Goal: Task Accomplishment & Management: Use online tool/utility

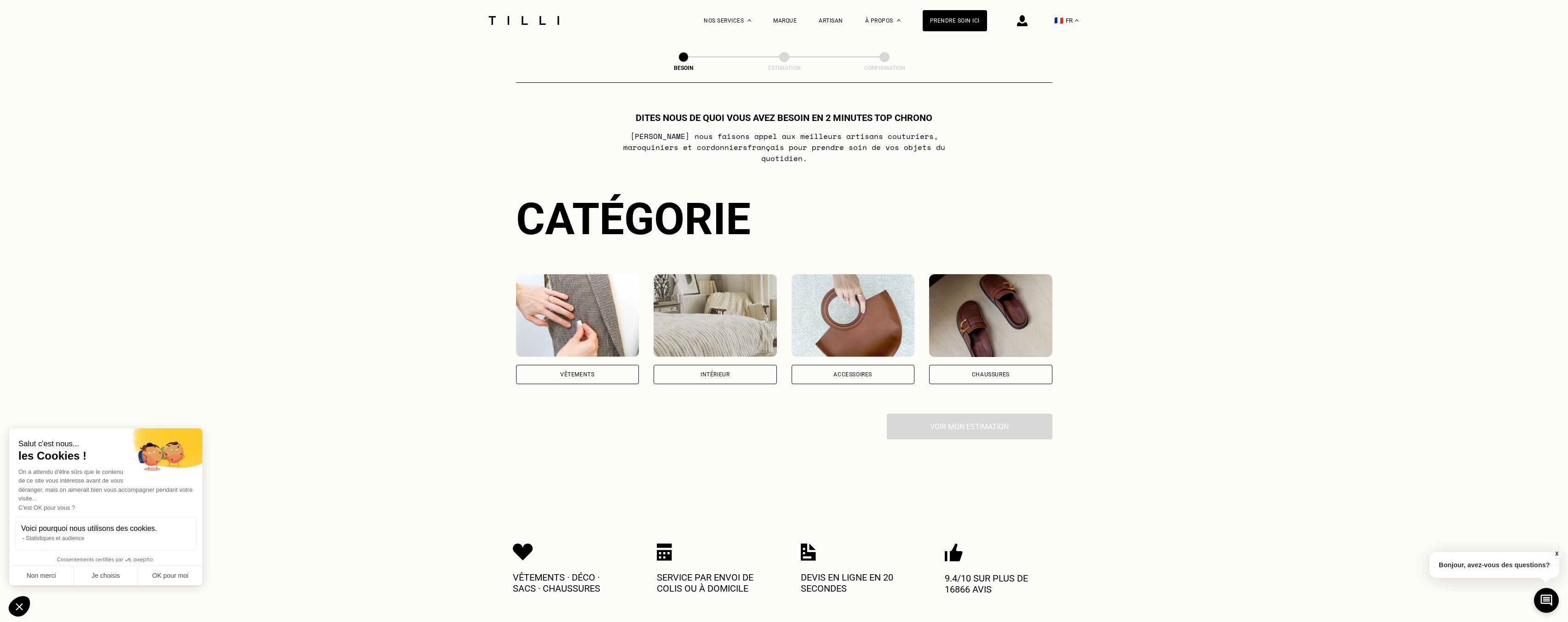
click at [581, 365] on div "Vêtements" at bounding box center [578, 374] width 124 height 19
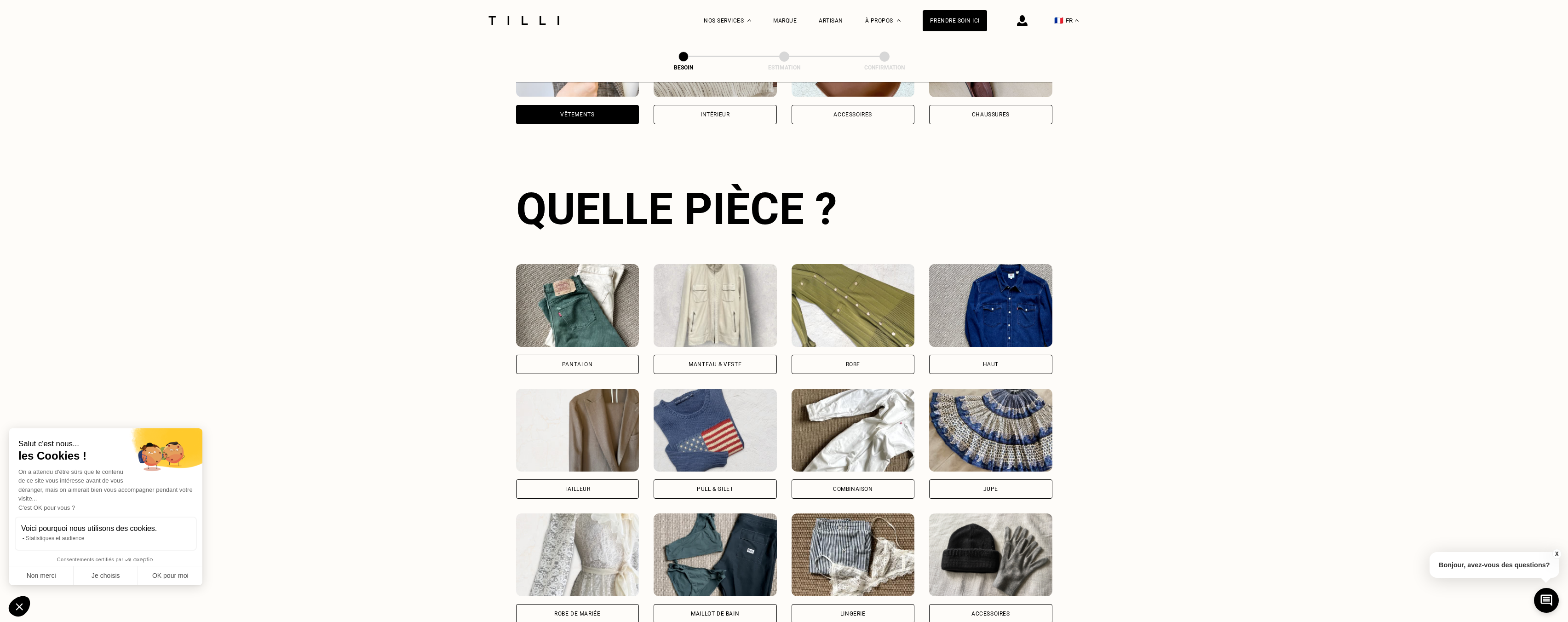
scroll to position [301, 0]
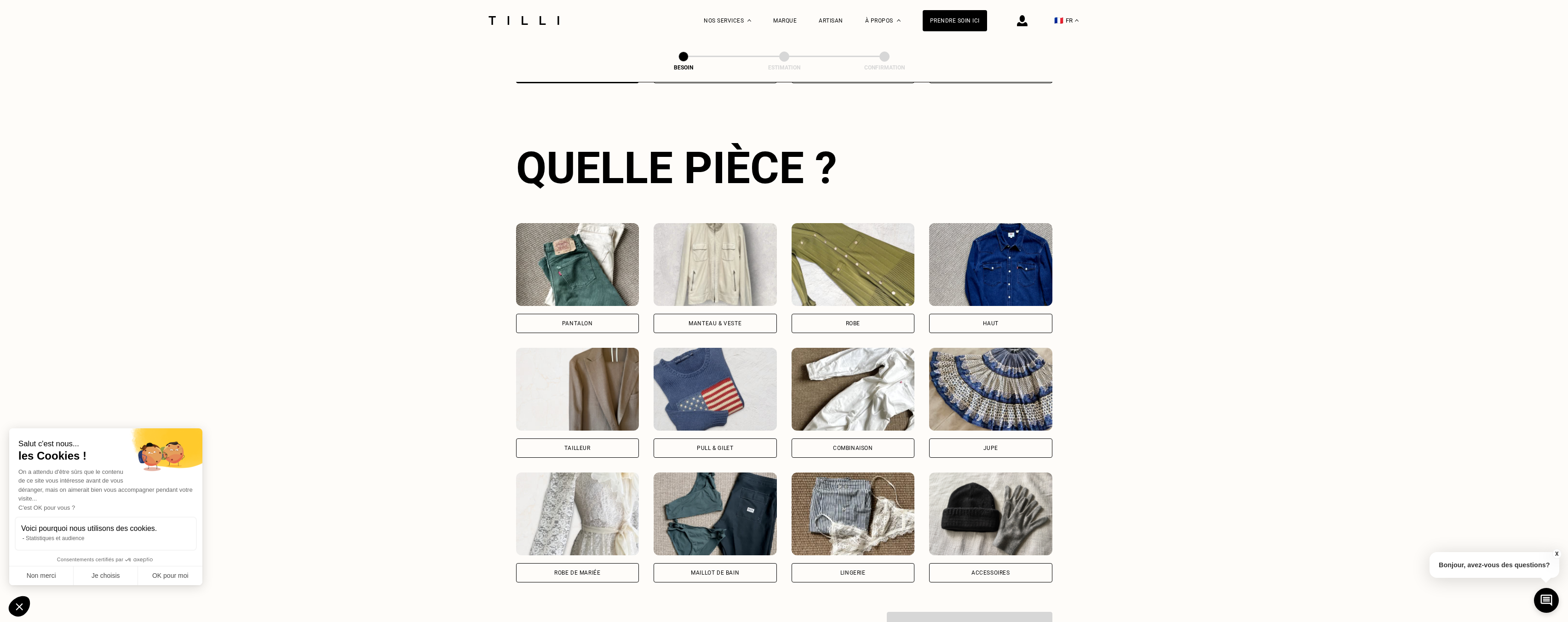
click at [740, 313] on div "Manteau & Veste" at bounding box center [715, 323] width 124 height 19
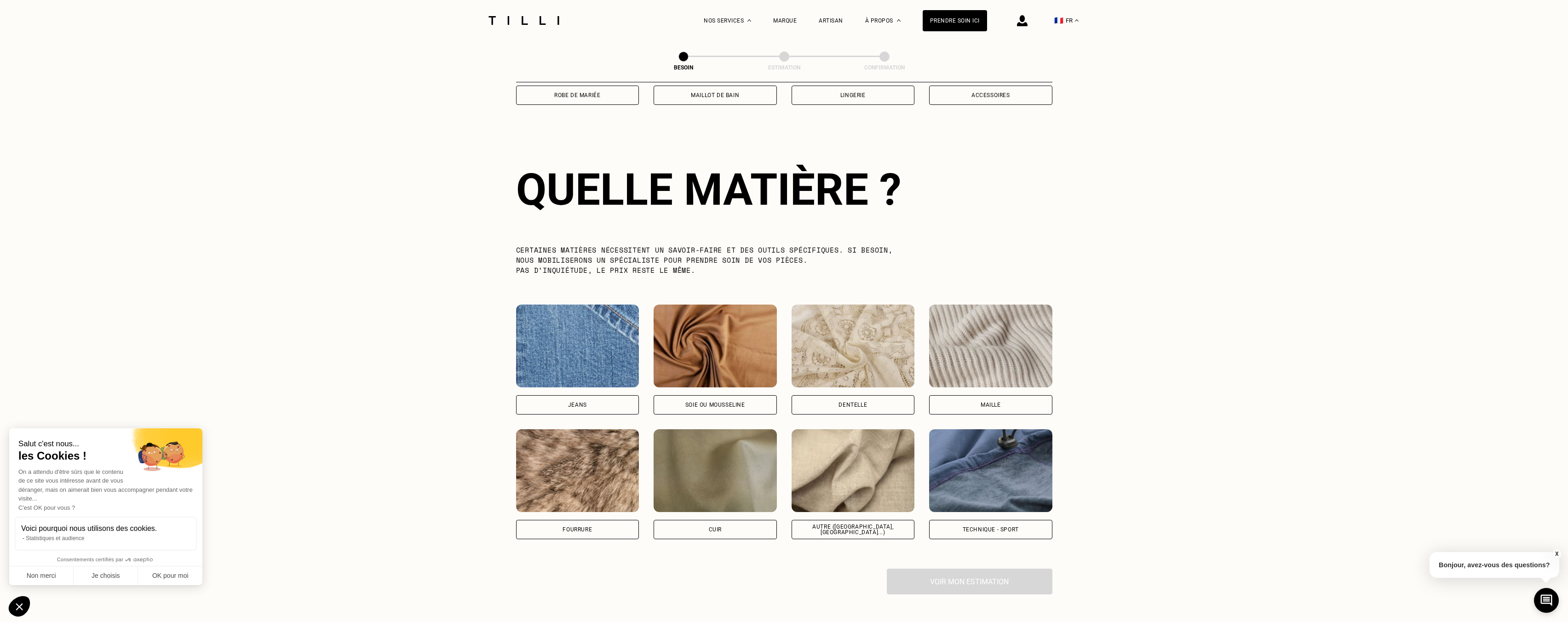
scroll to position [801, 0]
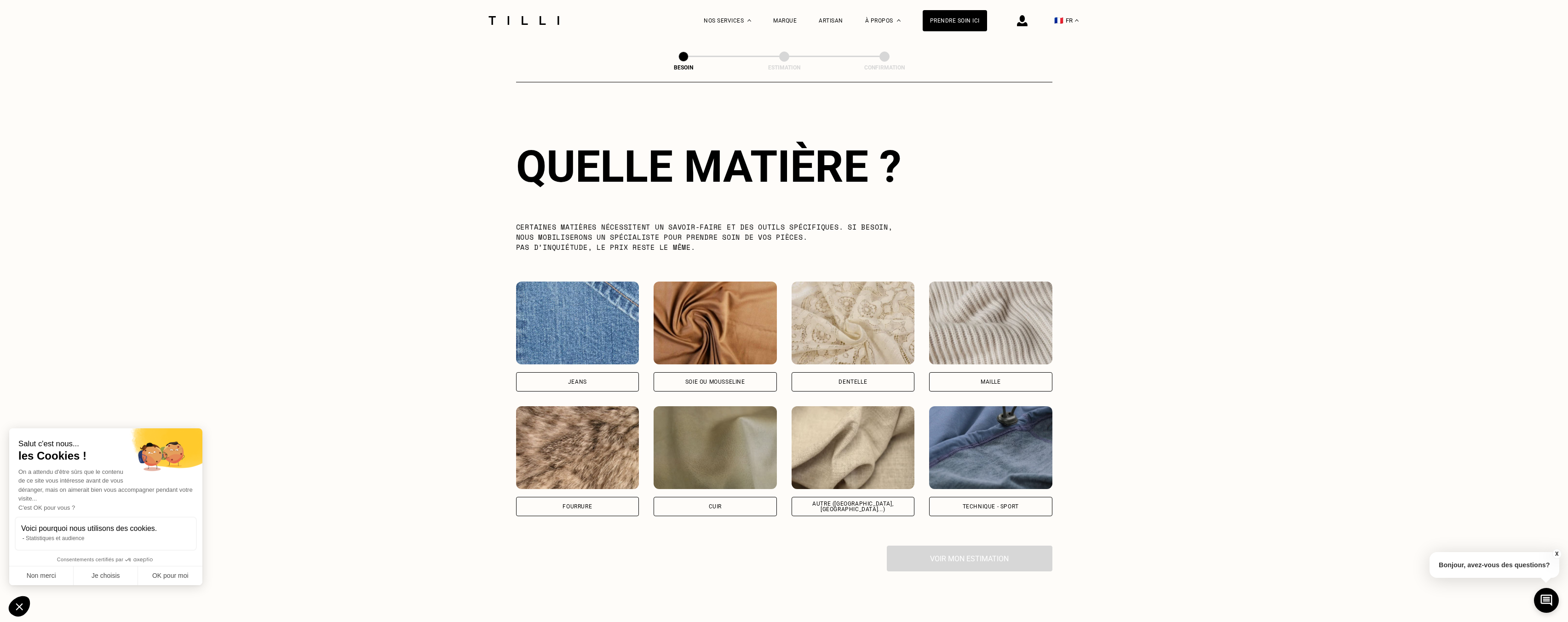
click at [891, 503] on div "Autre ([GEOGRAPHIC_DATA], [GEOGRAPHIC_DATA]...)" at bounding box center [853, 506] width 124 height 19
select select "FR"
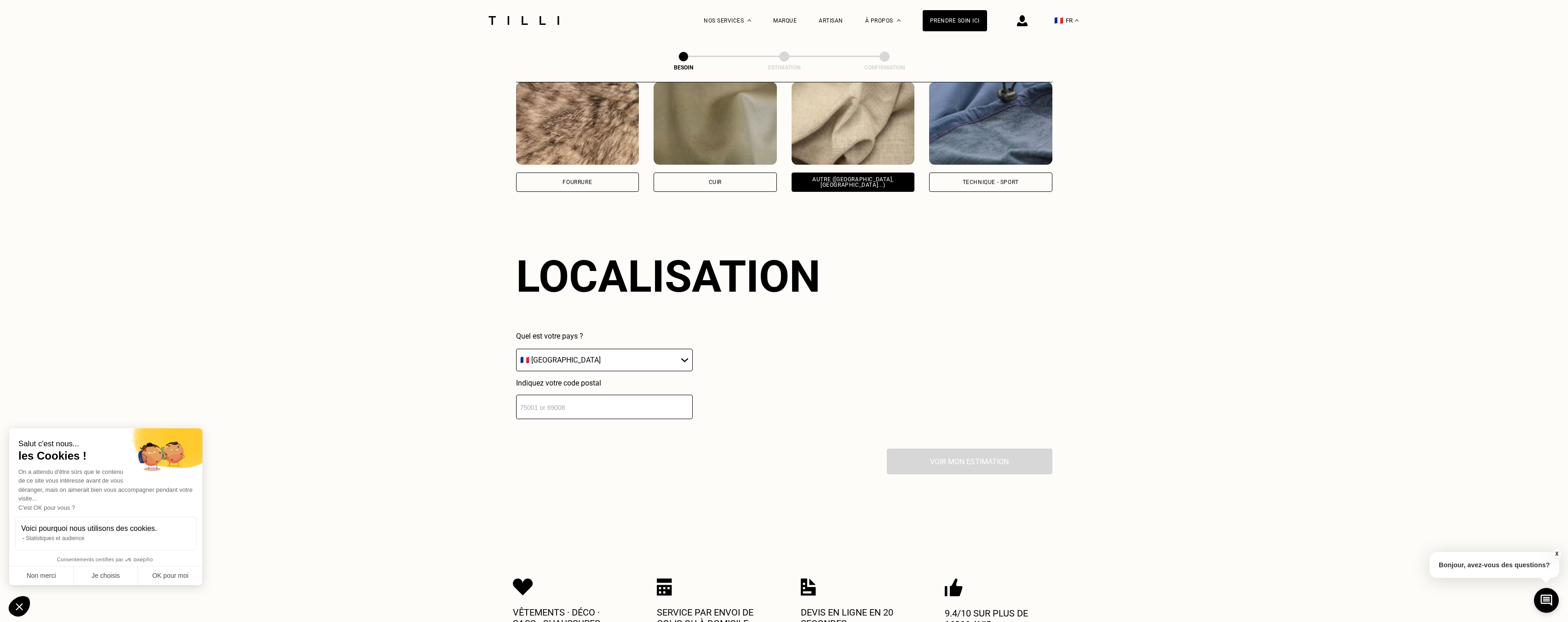
scroll to position [1237, 0]
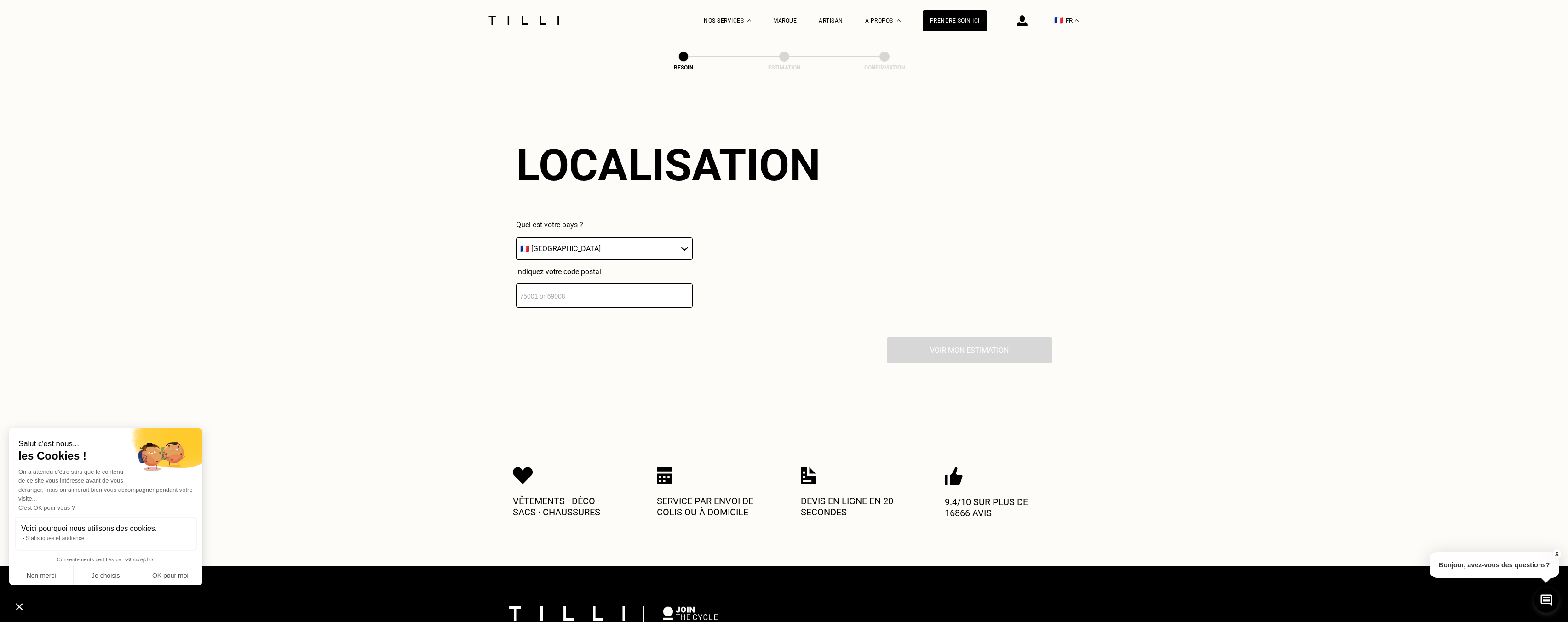
click at [584, 296] on input "number" at bounding box center [604, 295] width 177 height 24
type input "33300"
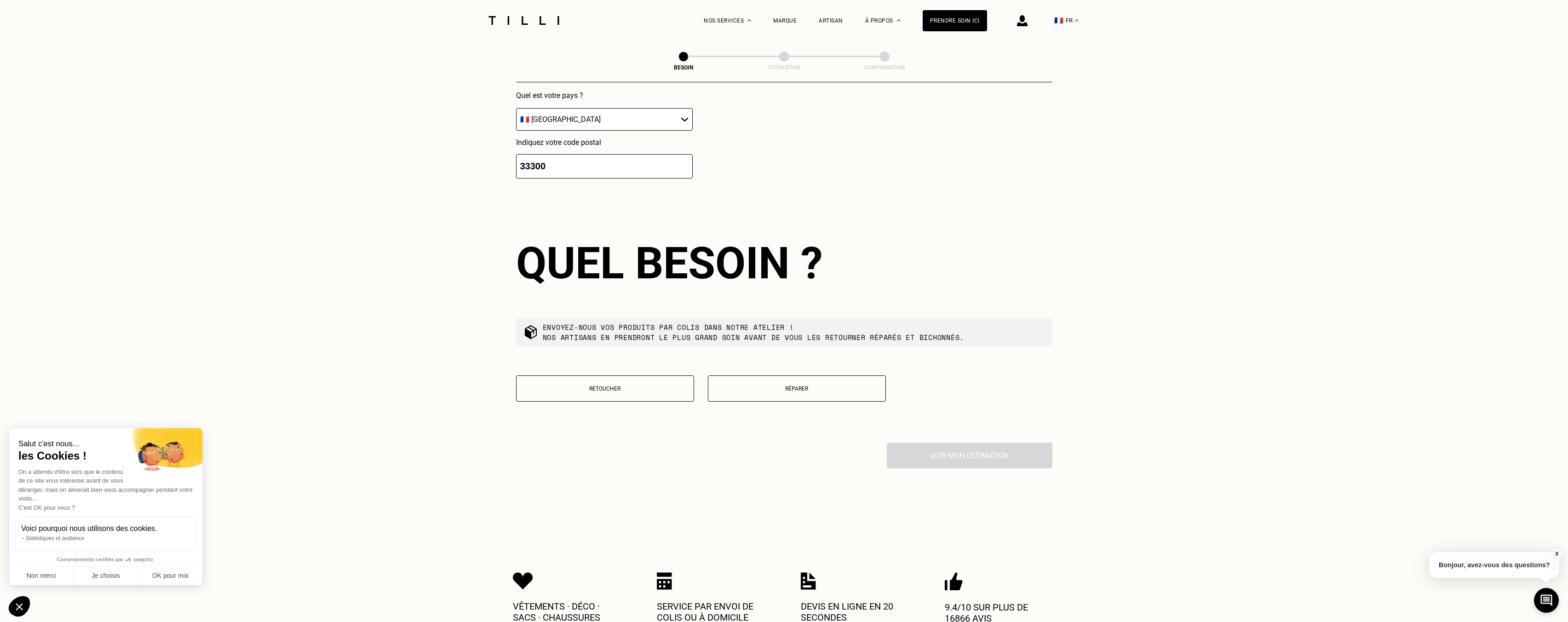
scroll to position [1465, 0]
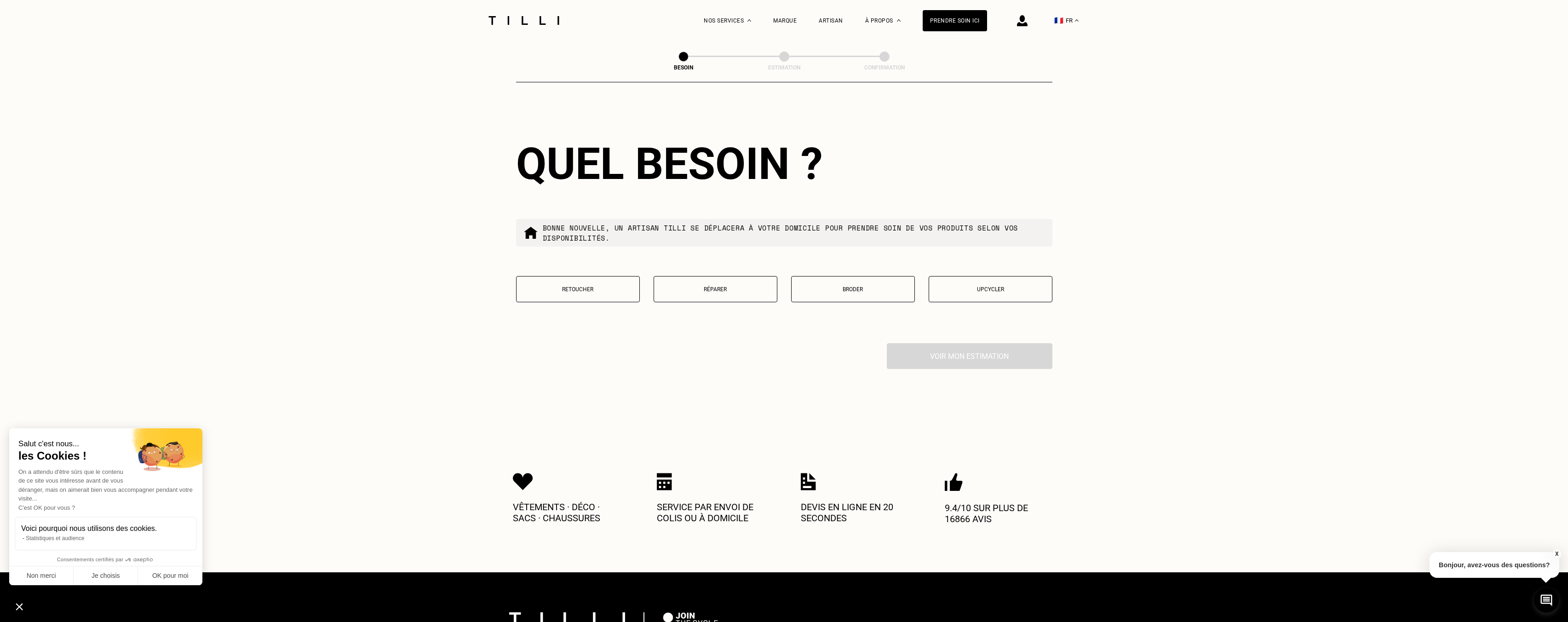
click at [603, 286] on p "Retoucher" at bounding box center [578, 289] width 114 height 7
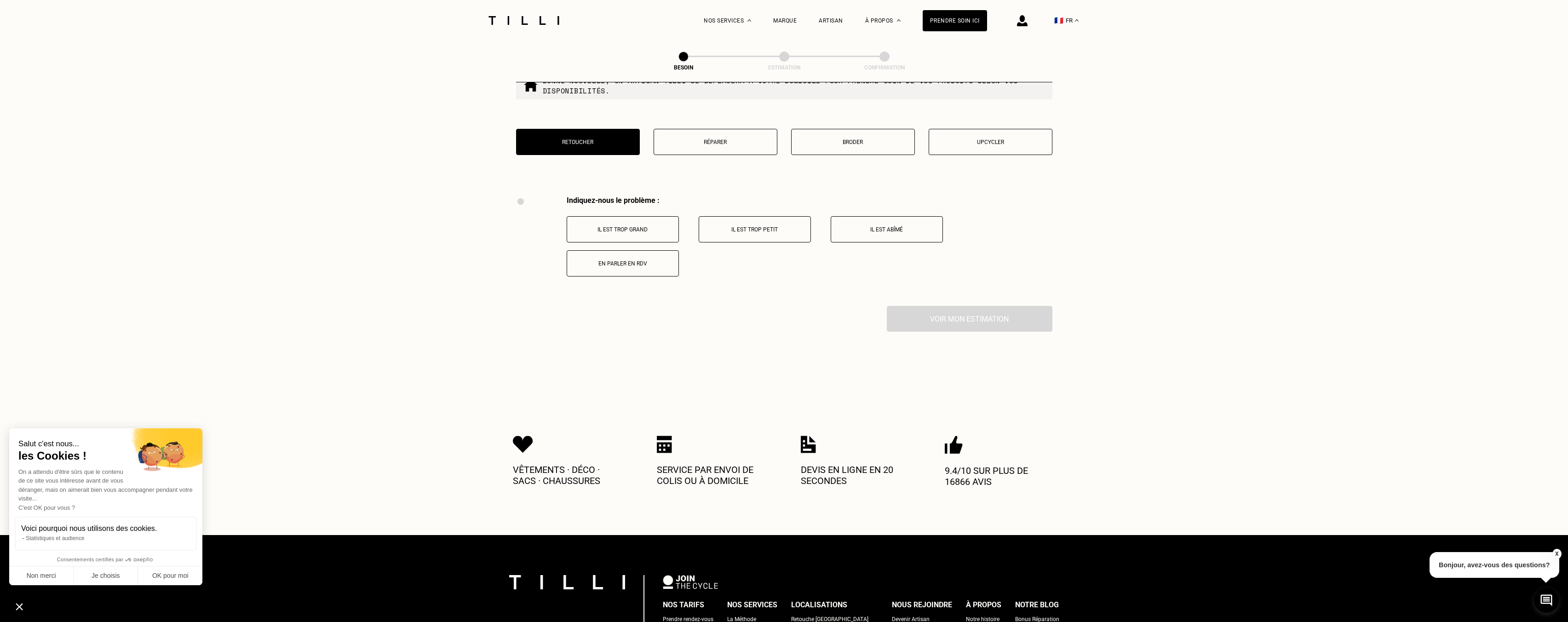
scroll to position [1471, 0]
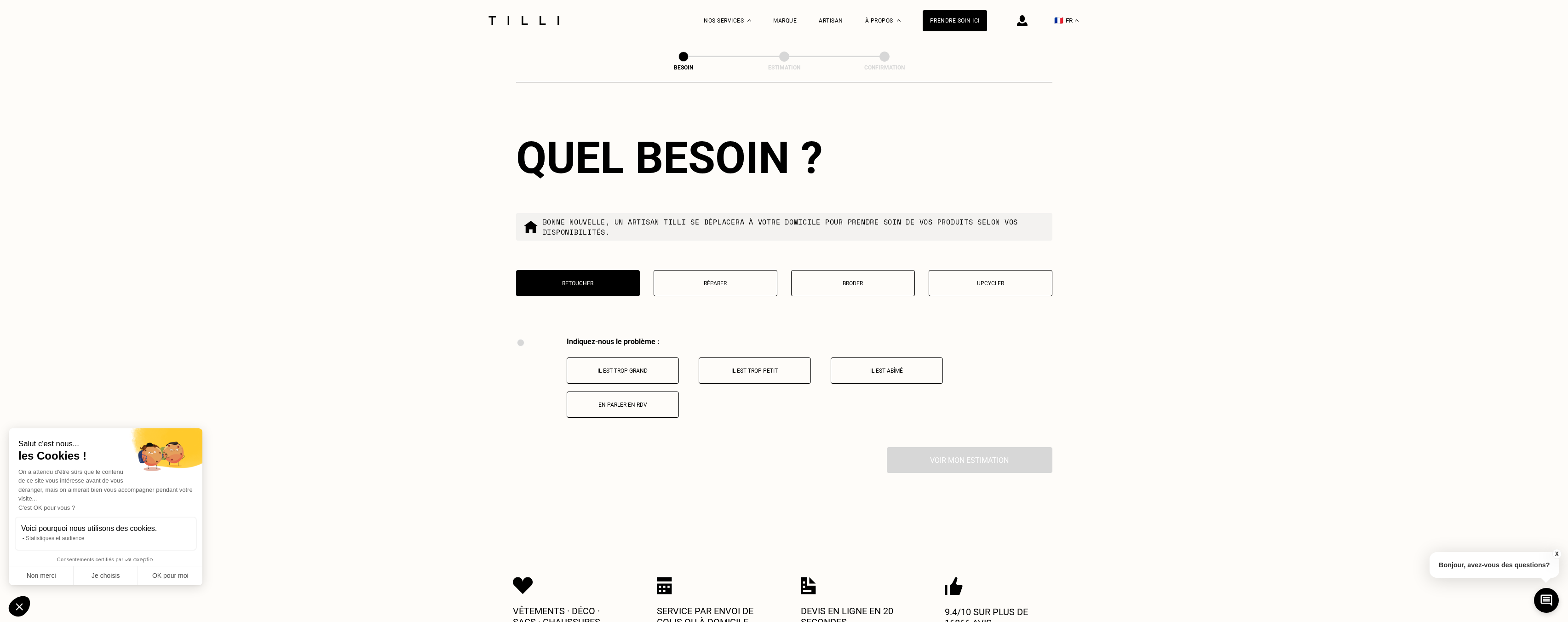
click at [646, 368] on p "Il est trop grand" at bounding box center [623, 371] width 102 height 7
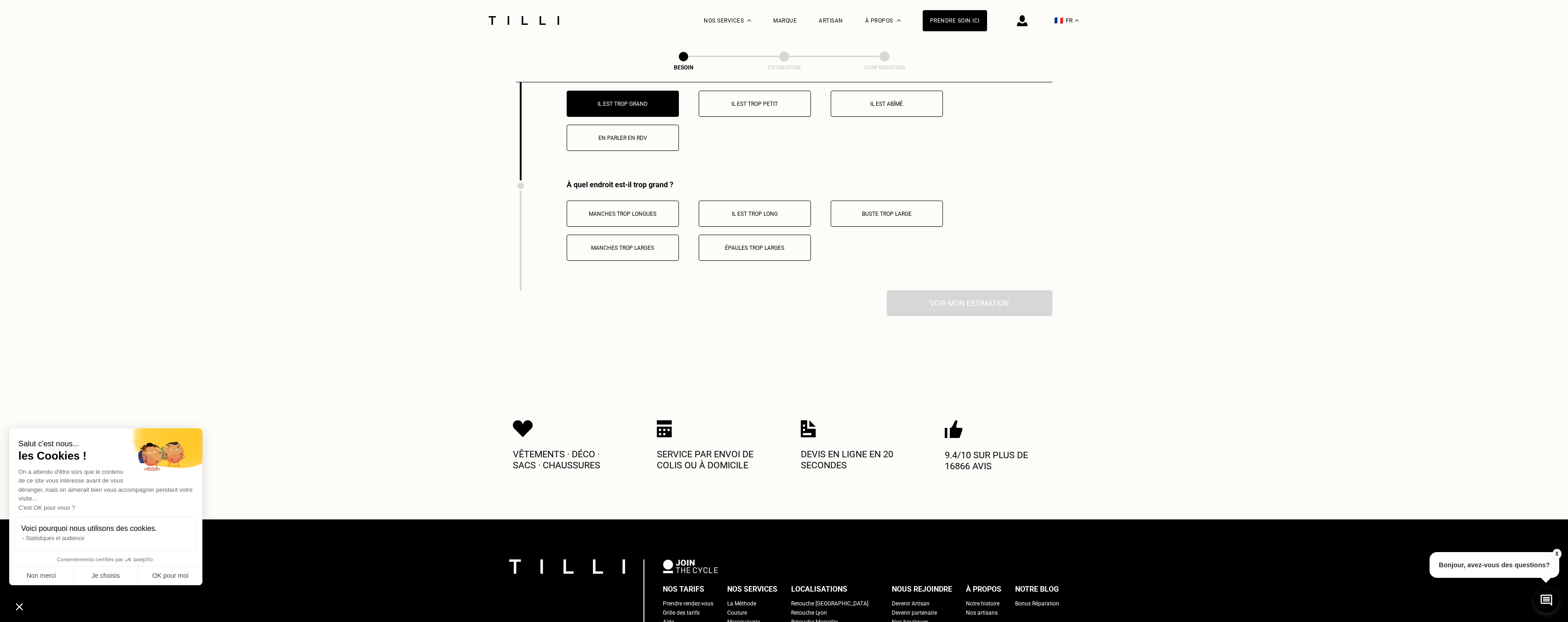
scroll to position [1627, 0]
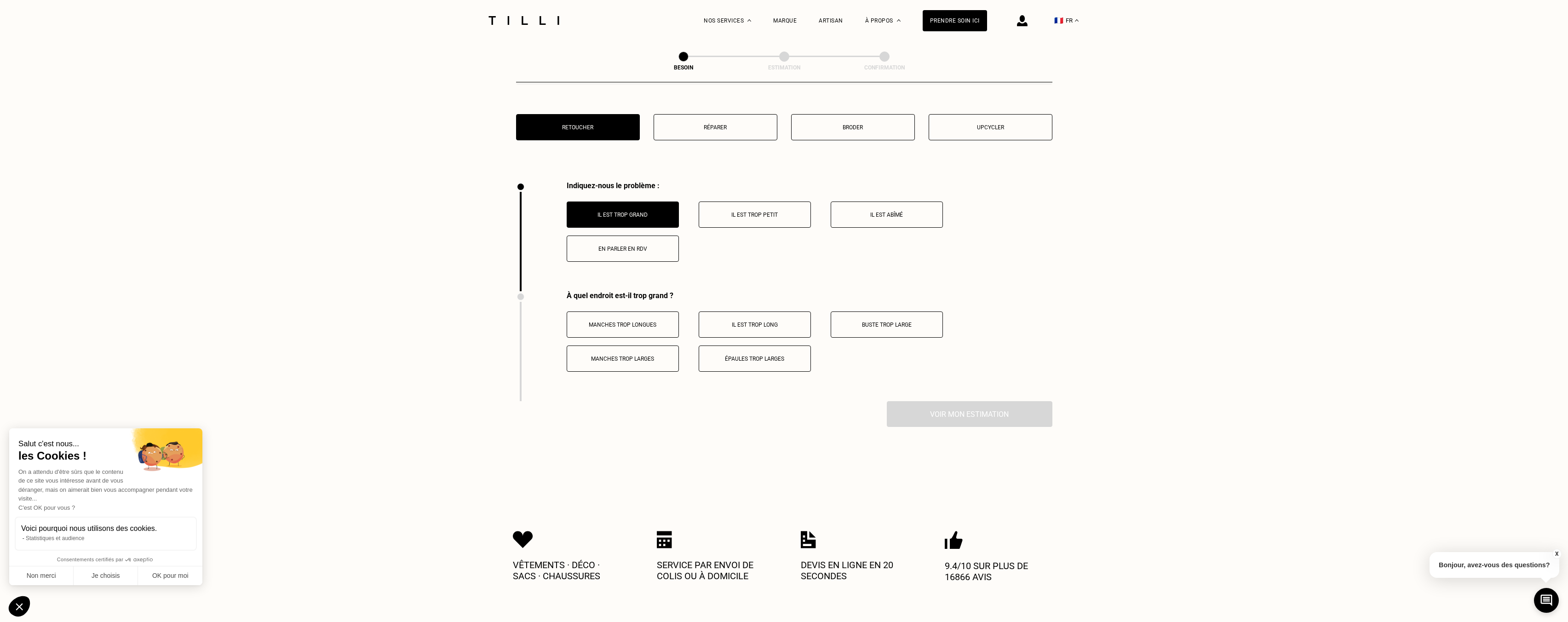
click at [874, 321] on p "Buste trop large" at bounding box center [887, 324] width 102 height 7
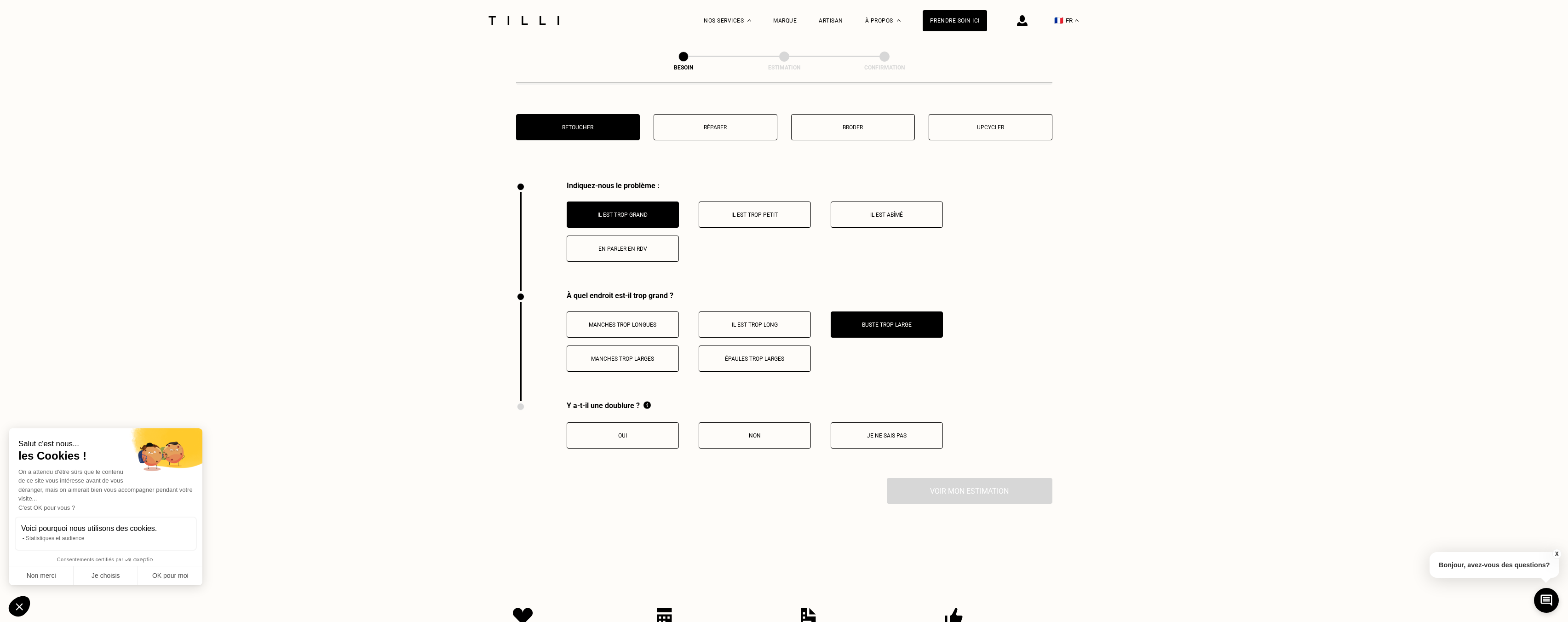
click at [767, 365] on button "Épaules trop larges" at bounding box center [755, 358] width 112 height 26
click at [766, 364] on button "Épaules trop larges" at bounding box center [755, 358] width 112 height 26
click at [785, 358] on button "Épaules trop larges" at bounding box center [755, 358] width 112 height 26
click at [635, 360] on button "Manches trop larges" at bounding box center [623, 358] width 112 height 26
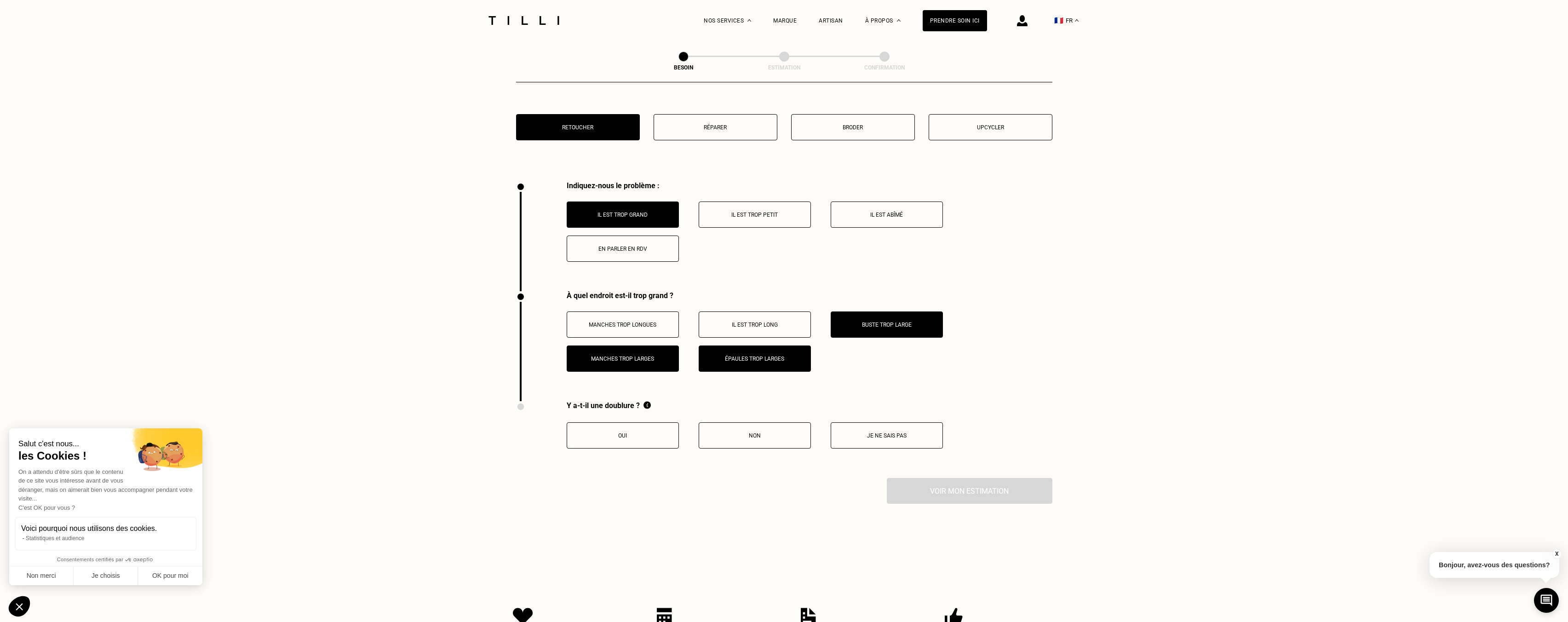
click at [636, 358] on button "Manches trop larges" at bounding box center [623, 358] width 112 height 26
click at [658, 324] on button "Manches trop longues" at bounding box center [623, 324] width 112 height 26
click at [656, 329] on button "Manches trop longues" at bounding box center [623, 324] width 112 height 26
click at [646, 432] on p "Oui" at bounding box center [623, 435] width 102 height 7
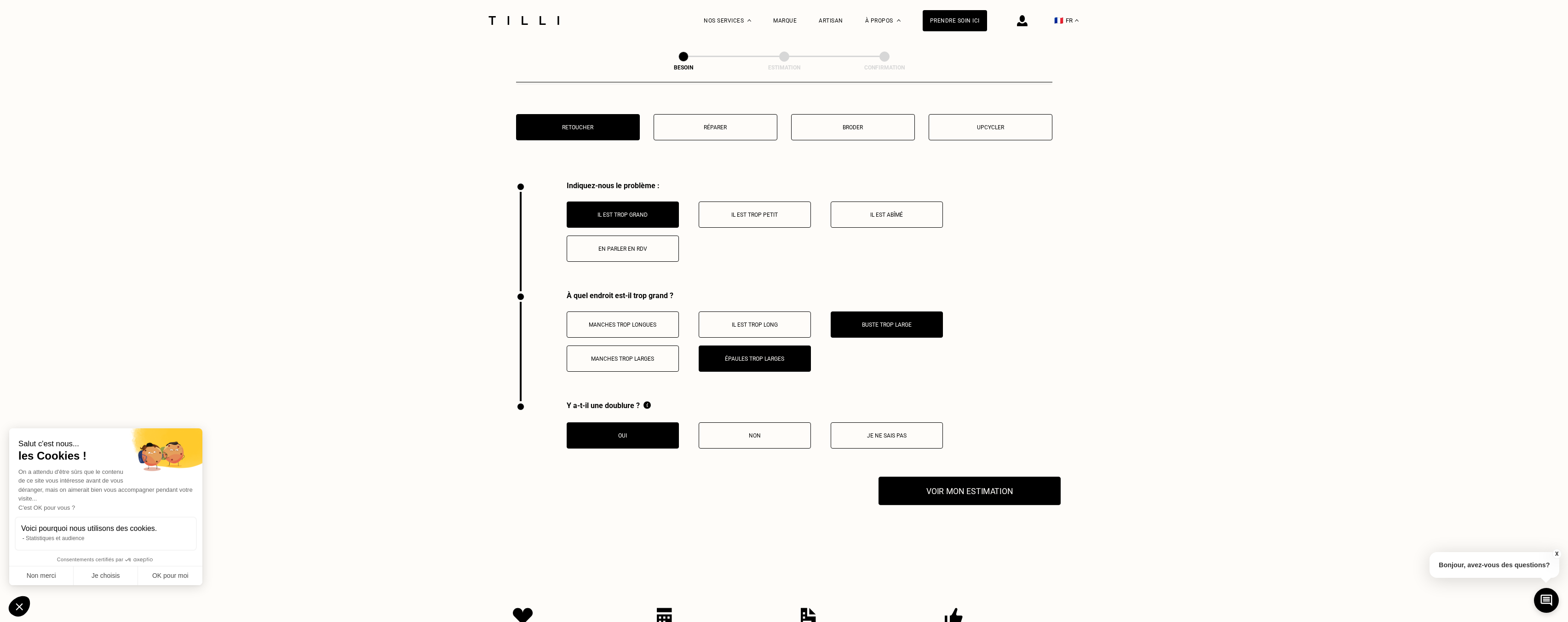
click at [898, 483] on button "Voir mon estimation" at bounding box center [969, 491] width 182 height 29
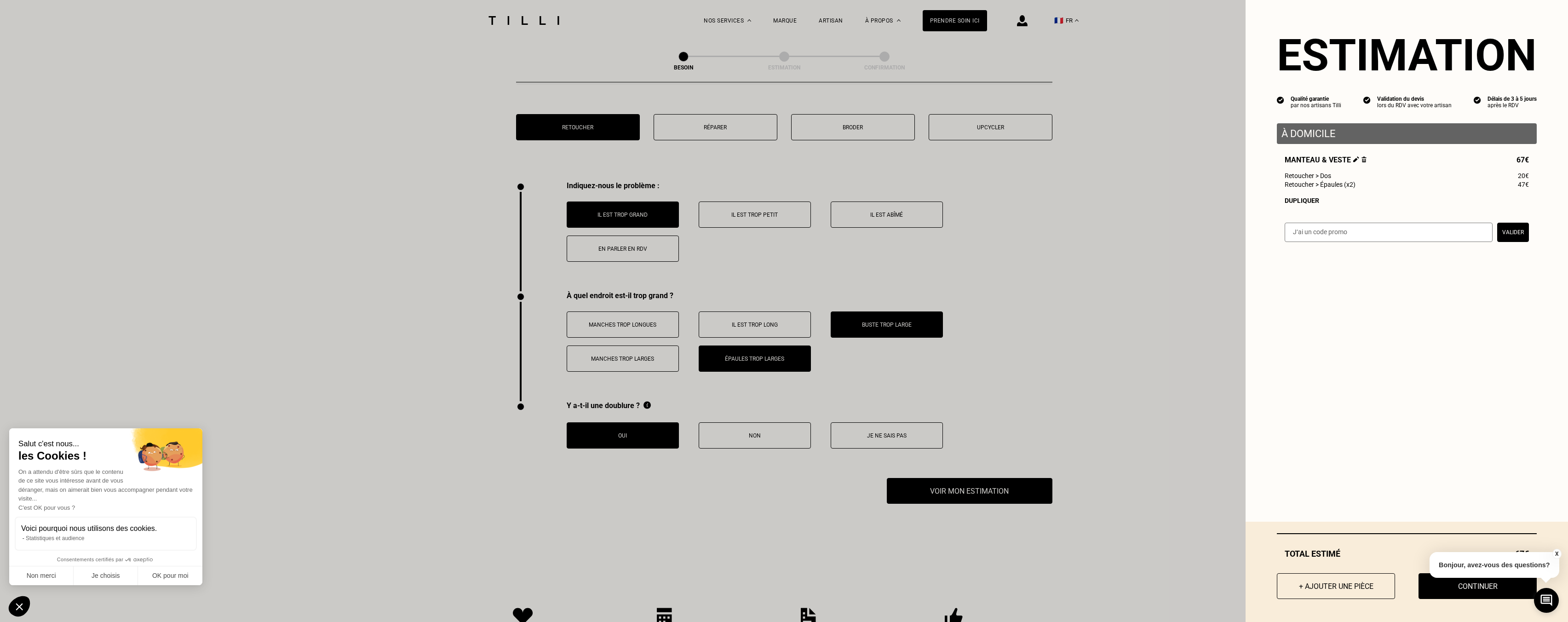
click at [1557, 552] on button "X" at bounding box center [1556, 553] width 9 height 10
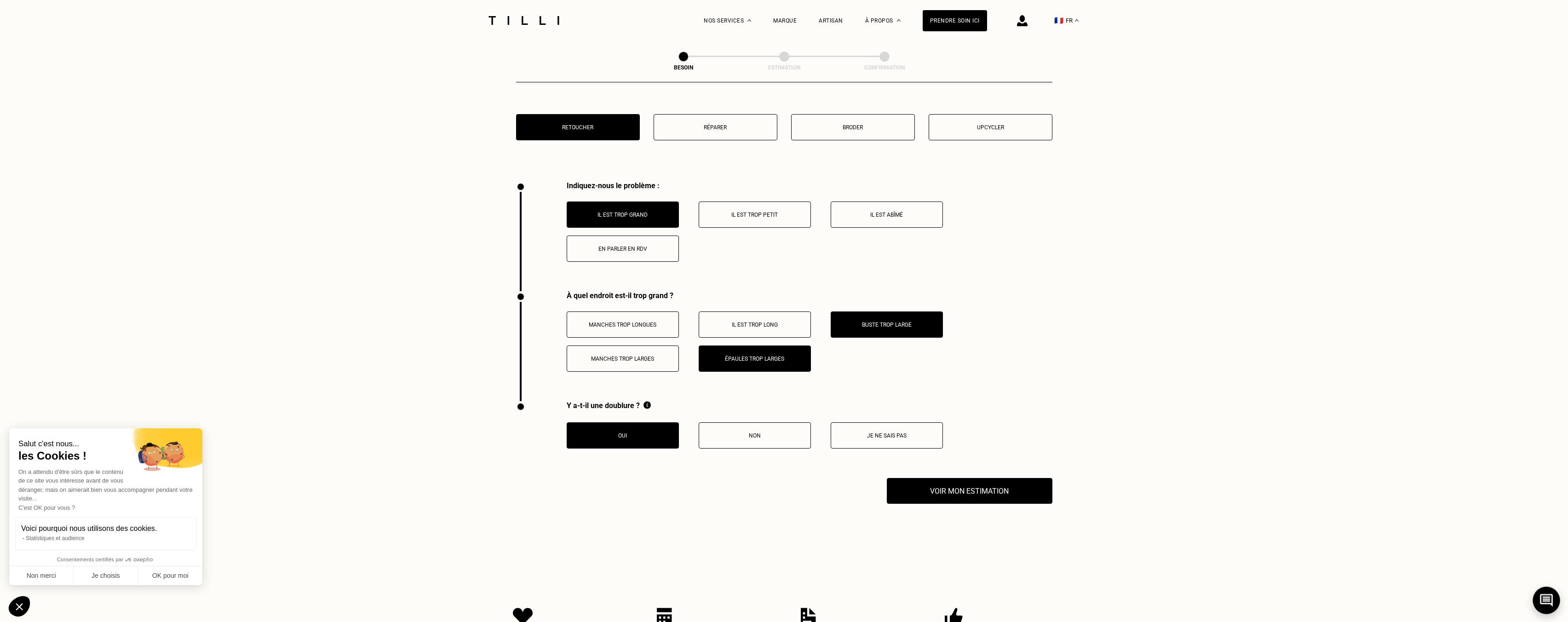
click at [1541, 604] on icon at bounding box center [1546, 600] width 15 height 24
drag, startPoint x: 1541, startPoint y: 604, endPoint x: 1513, endPoint y: 604, distance: 28.0
click at [1541, 604] on icon at bounding box center [1546, 600] width 15 height 24
click at [962, 483] on button "Voir mon estimation" at bounding box center [969, 491] width 182 height 29
